Goal: Information Seeking & Learning: Learn about a topic

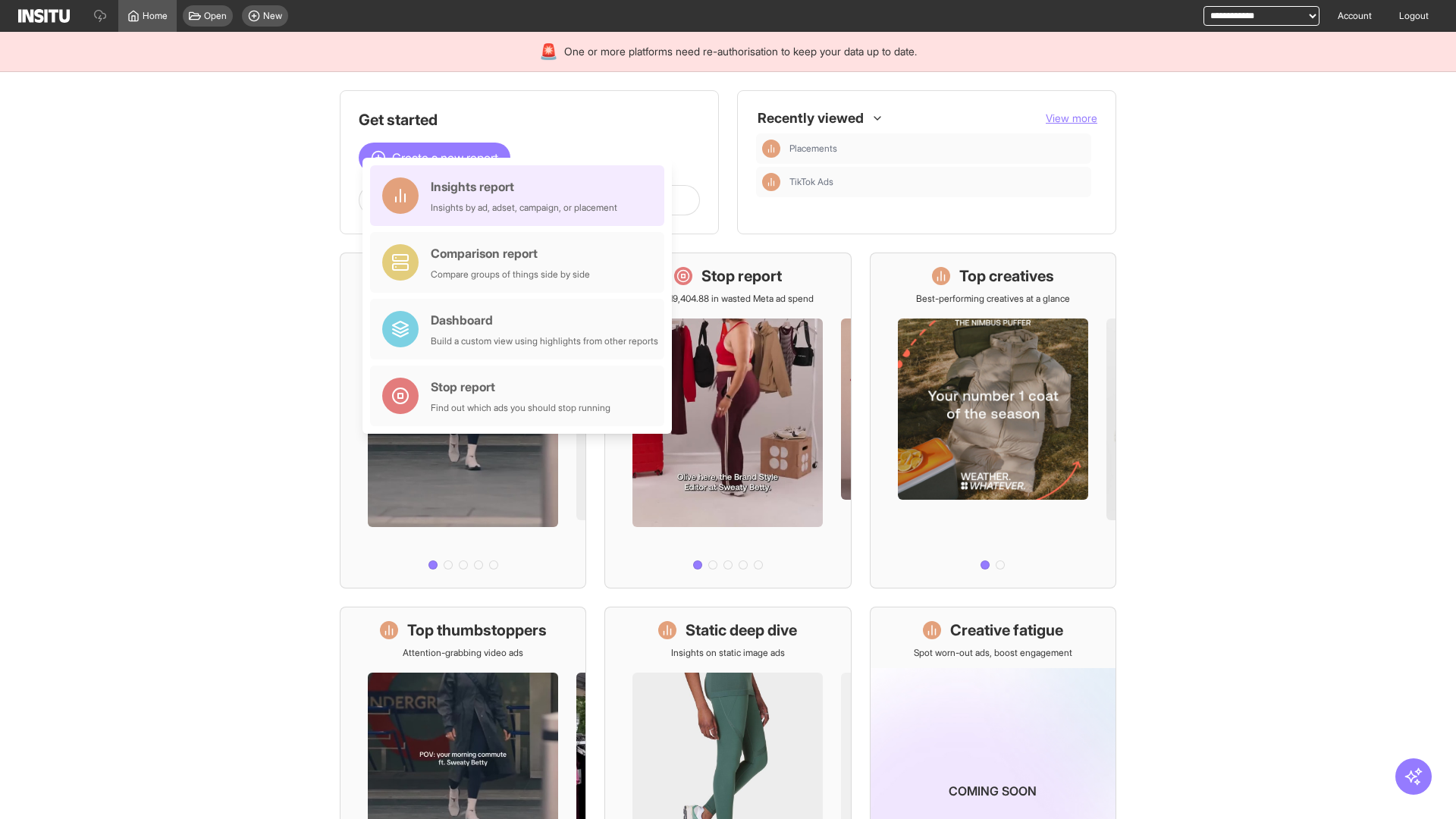
click at [521, 196] on div "Insights report Insights by ad, adset, campaign, or placement" at bounding box center [525, 196] width 187 height 37
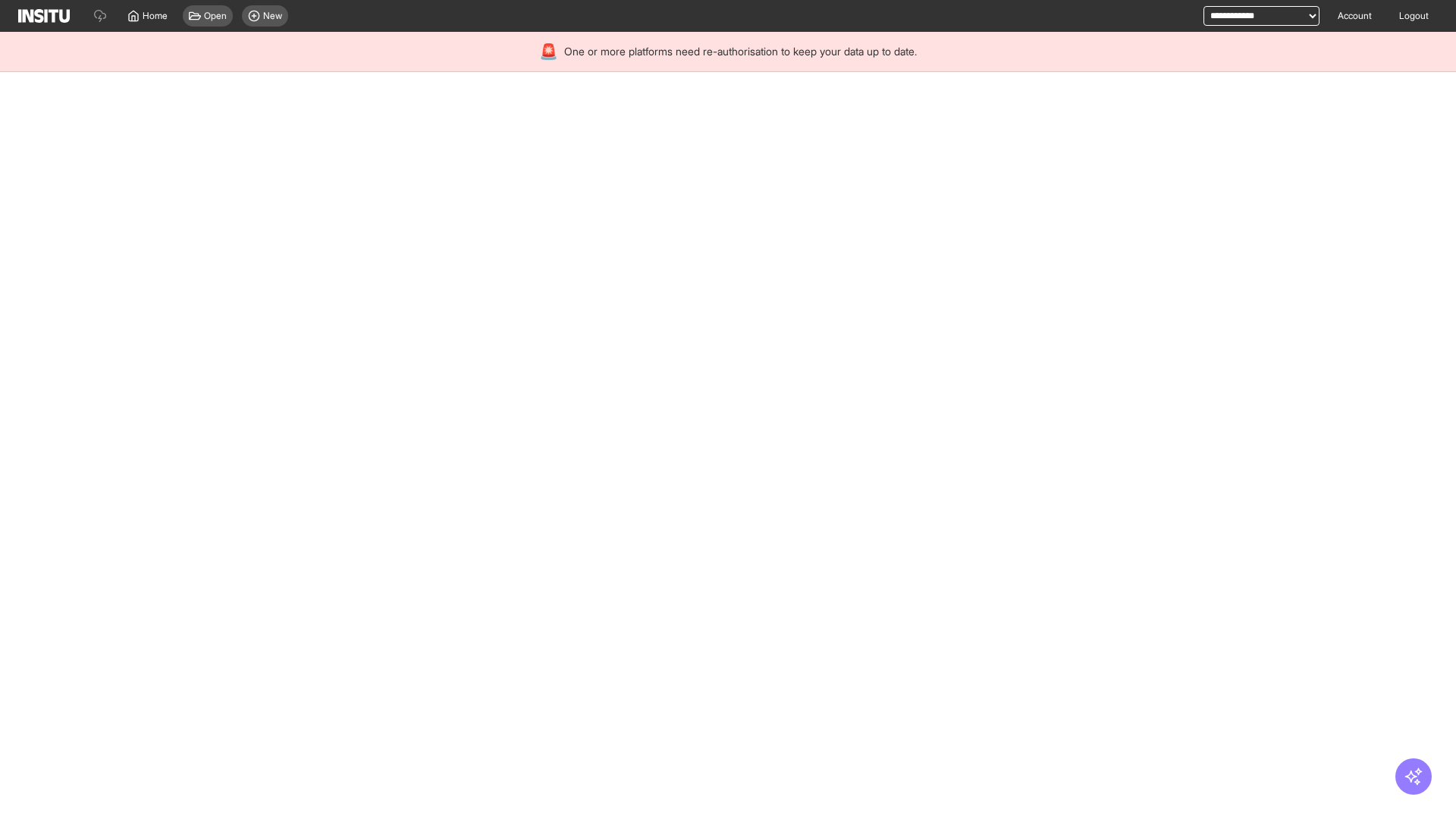
select select "**"
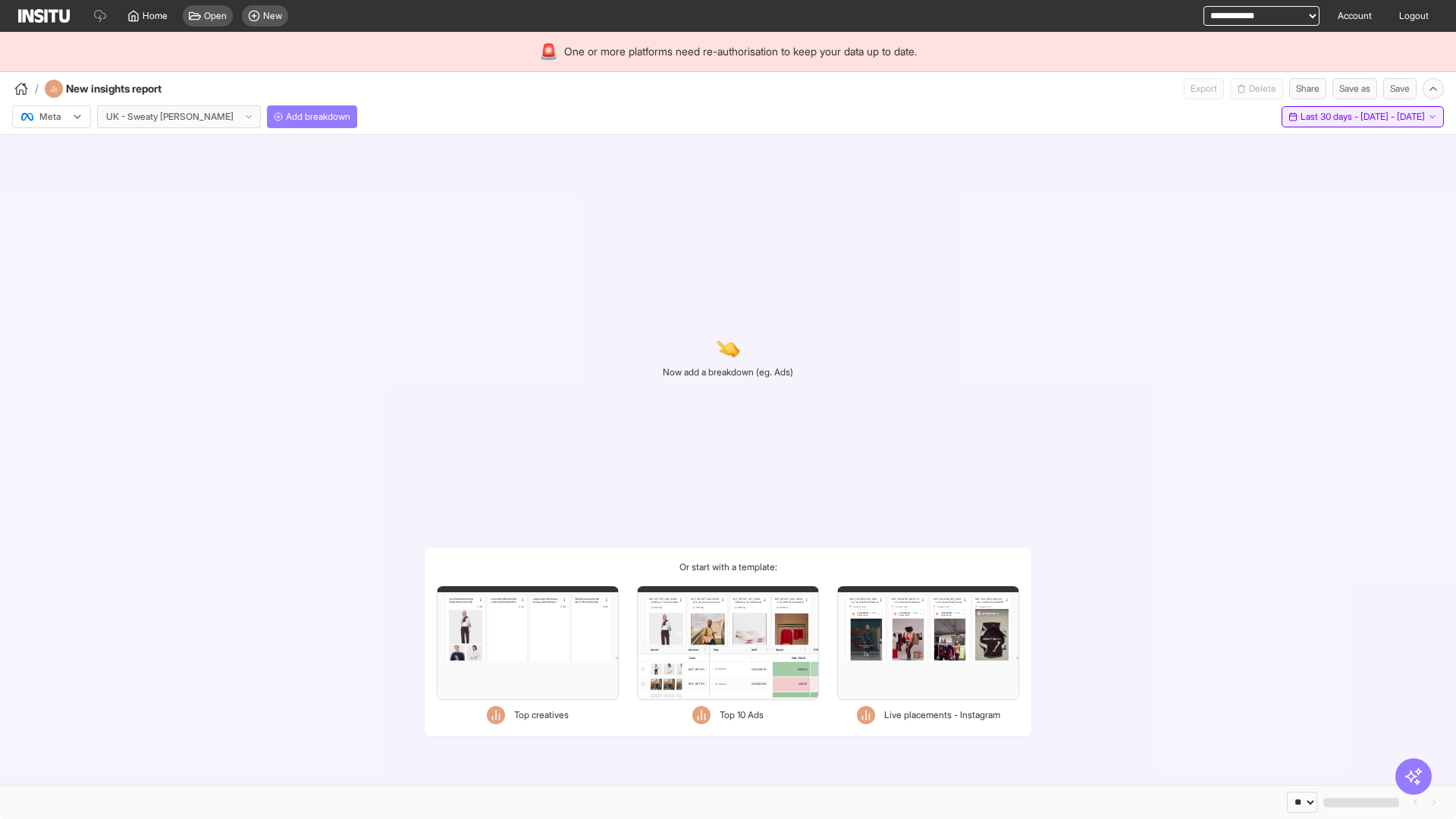
click at [1328, 117] on span "Last 30 days - [DATE] - [DATE]" at bounding box center [1363, 117] width 124 height 13
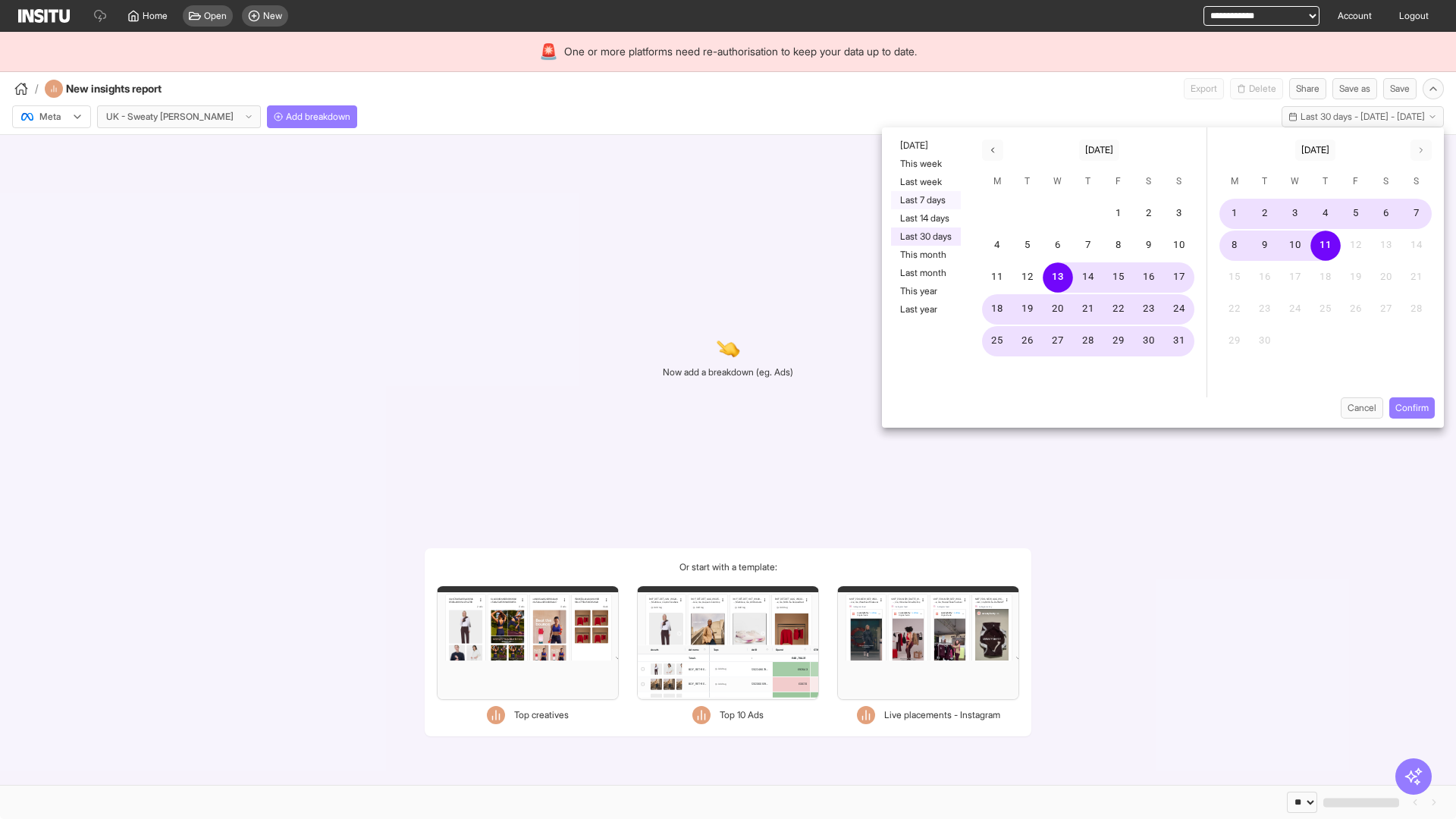
click at [924, 200] on button "Last 7 days" at bounding box center [926, 200] width 70 height 18
